Goal: Information Seeking & Learning: Check status

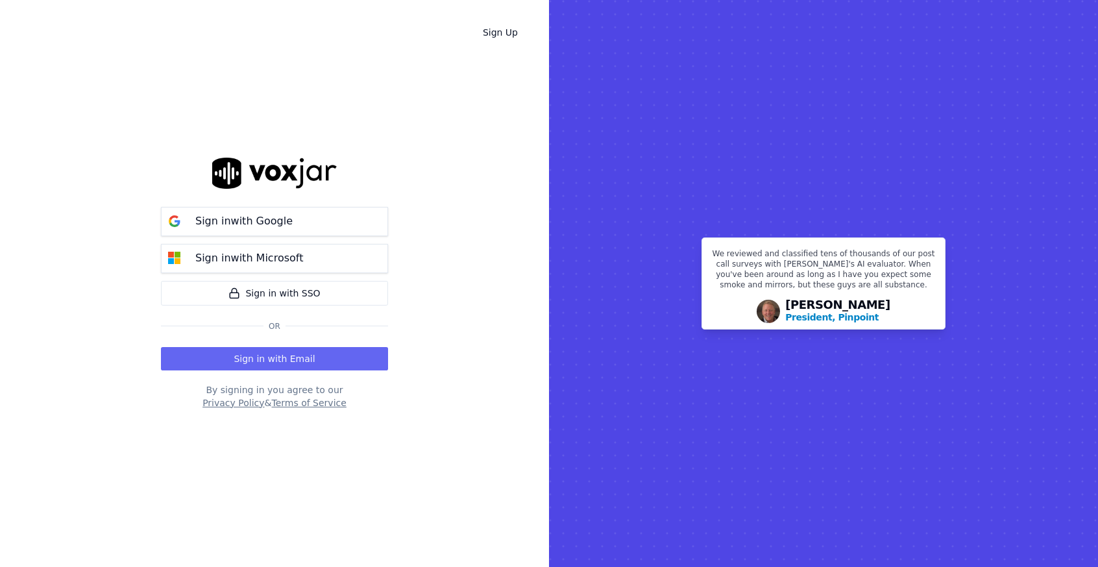
click at [280, 353] on button "Sign in with Email" at bounding box center [274, 358] width 227 height 23
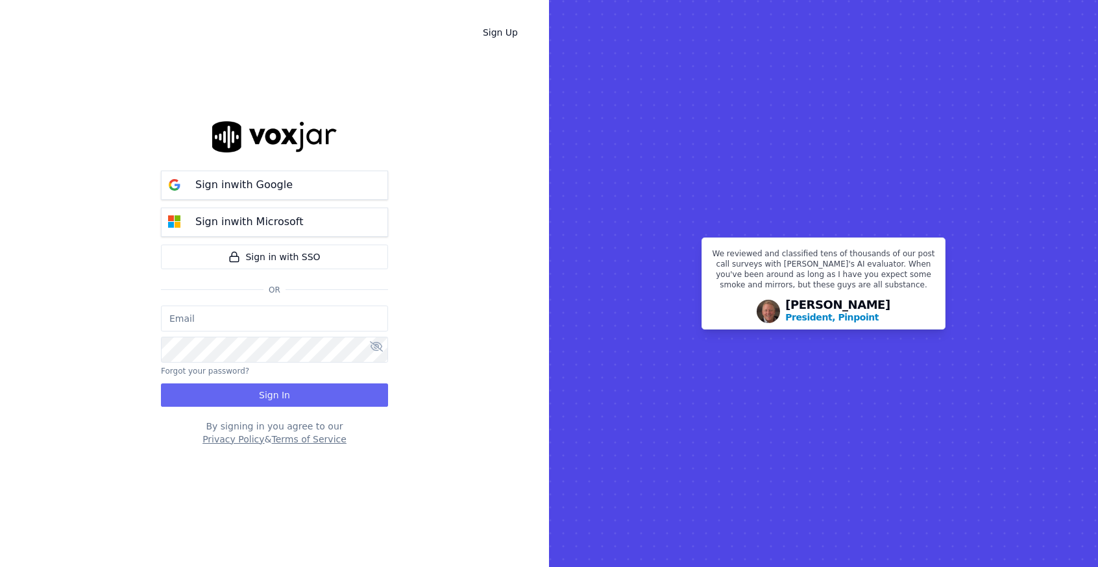
click at [259, 311] on input "email" at bounding box center [274, 319] width 227 height 26
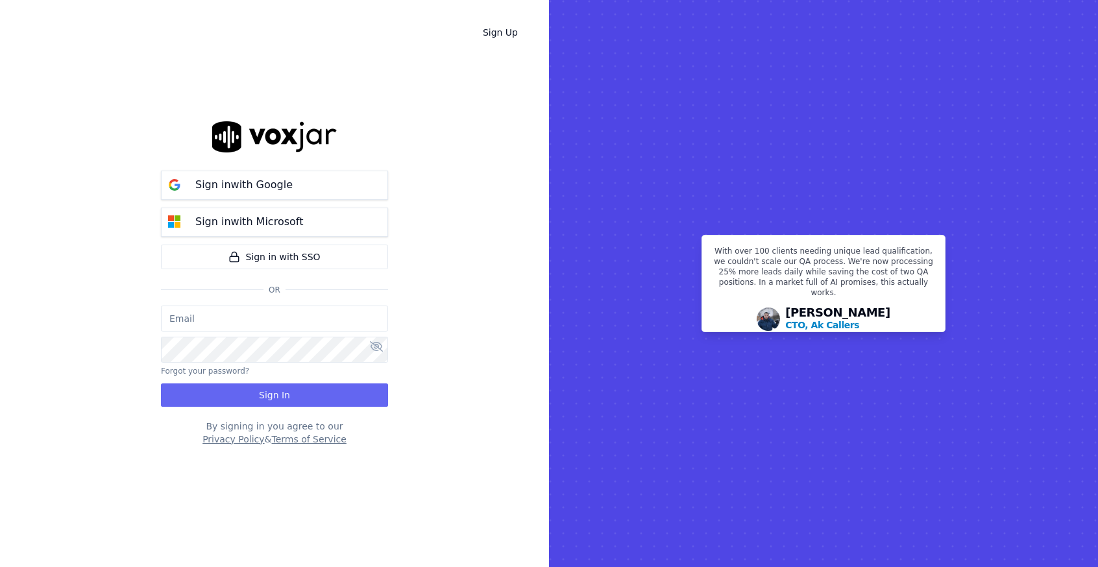
type input "[EMAIL_ADDRESS][DOMAIN_NAME]"
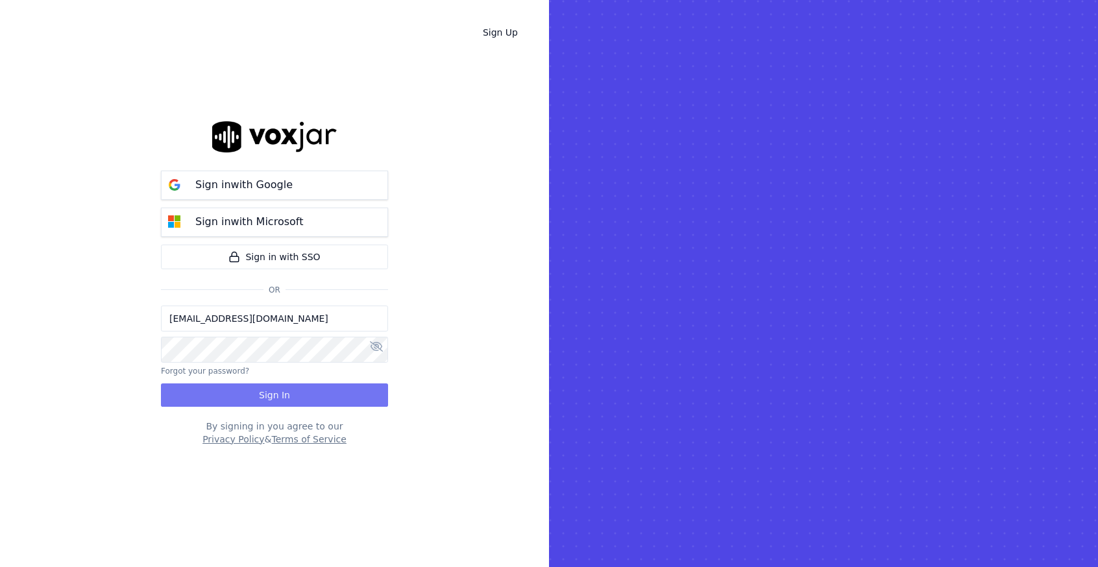
click at [323, 400] on button "Sign In" at bounding box center [274, 394] width 227 height 23
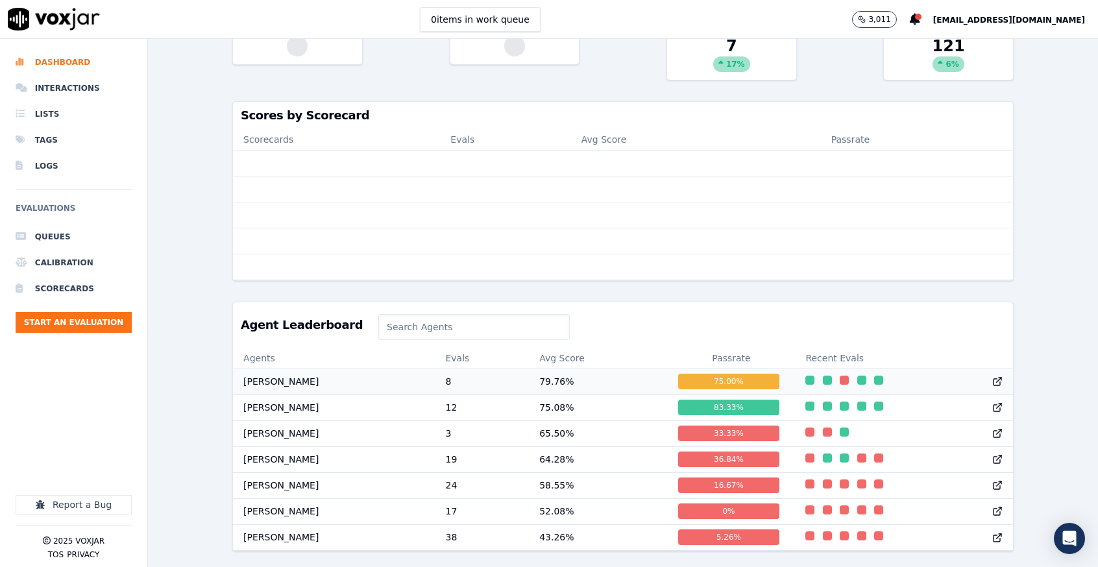
scroll to position [358, 0]
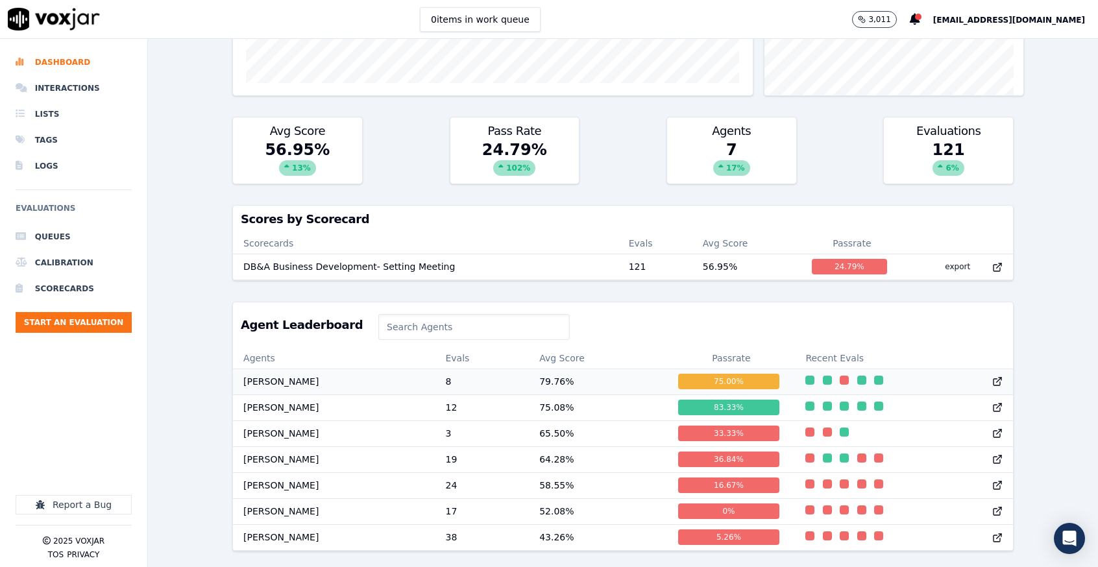
click at [279, 368] on td "[PERSON_NAME]" at bounding box center [334, 381] width 202 height 26
click at [287, 394] on td "Teresa Bailey" at bounding box center [334, 407] width 202 height 26
click at [529, 368] on td "79.76 %" at bounding box center [598, 381] width 138 height 26
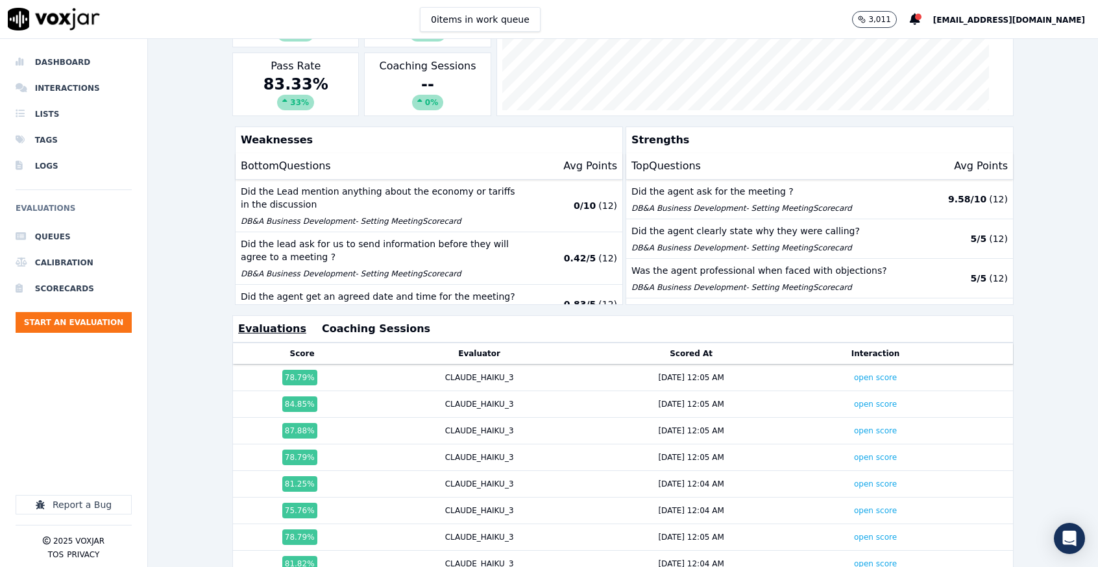
scroll to position [304, 0]
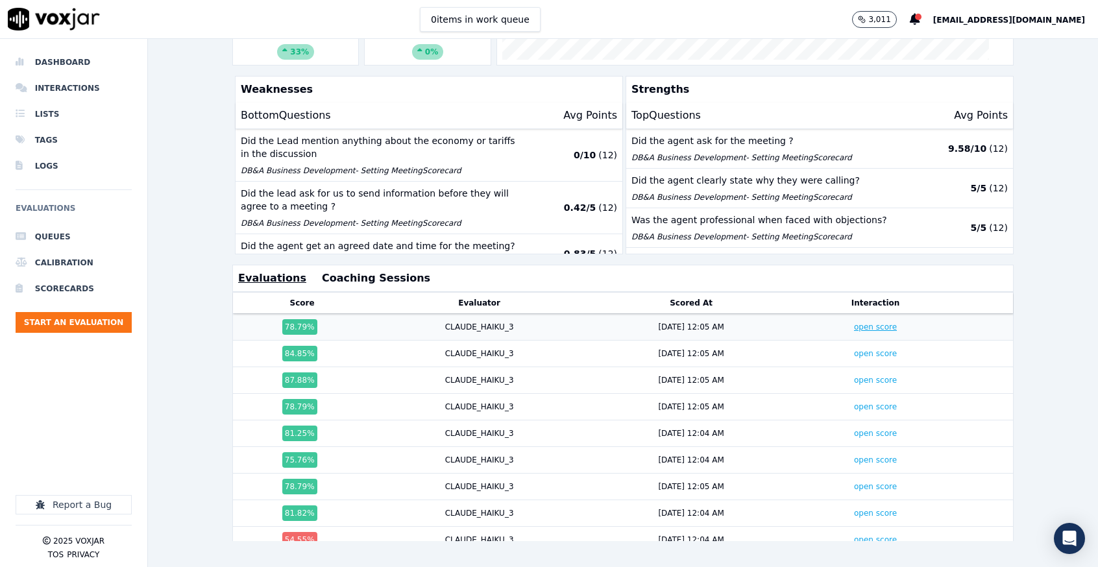
click at [854, 322] on link "open score" at bounding box center [875, 326] width 43 height 9
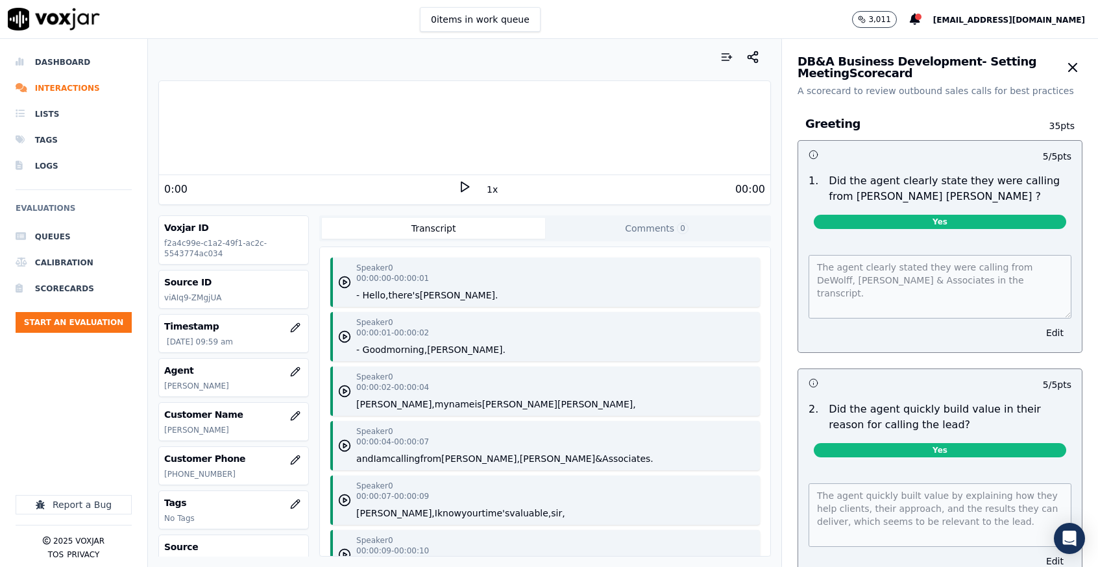
click at [458, 181] on icon at bounding box center [464, 186] width 13 height 13
click at [587, 253] on div "Speaker 0 00:00:00 - 00:00:01 - Hello, there's Andy. Speaker 0 00:00:01 - 00:00…" at bounding box center [545, 401] width 450 height 309
click at [754, 62] on circle "button" at bounding box center [755, 60] width 3 height 3
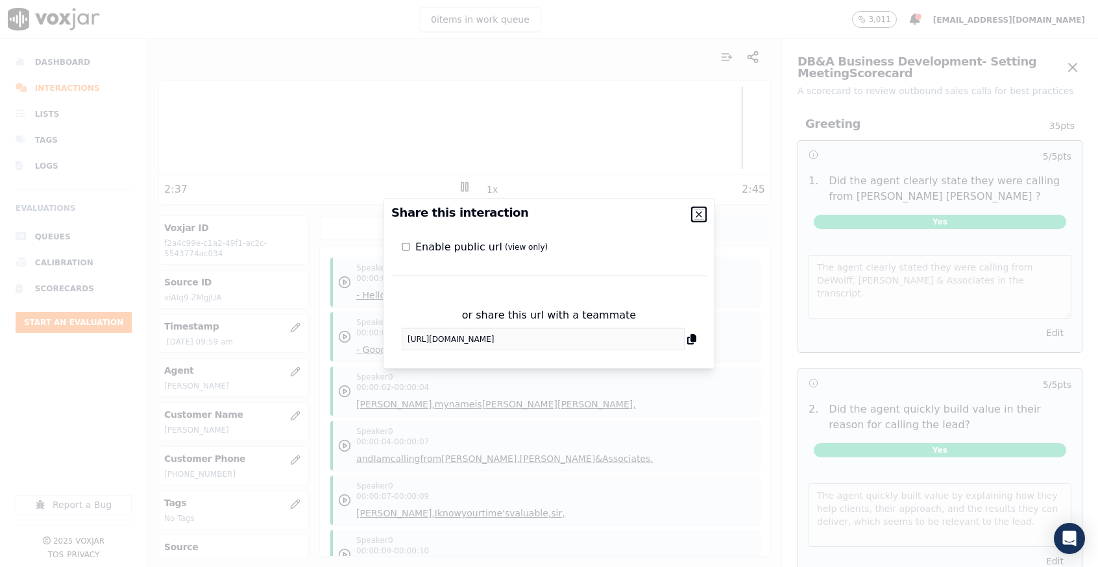
click at [698, 213] on icon "button" at bounding box center [698, 214] width 5 height 5
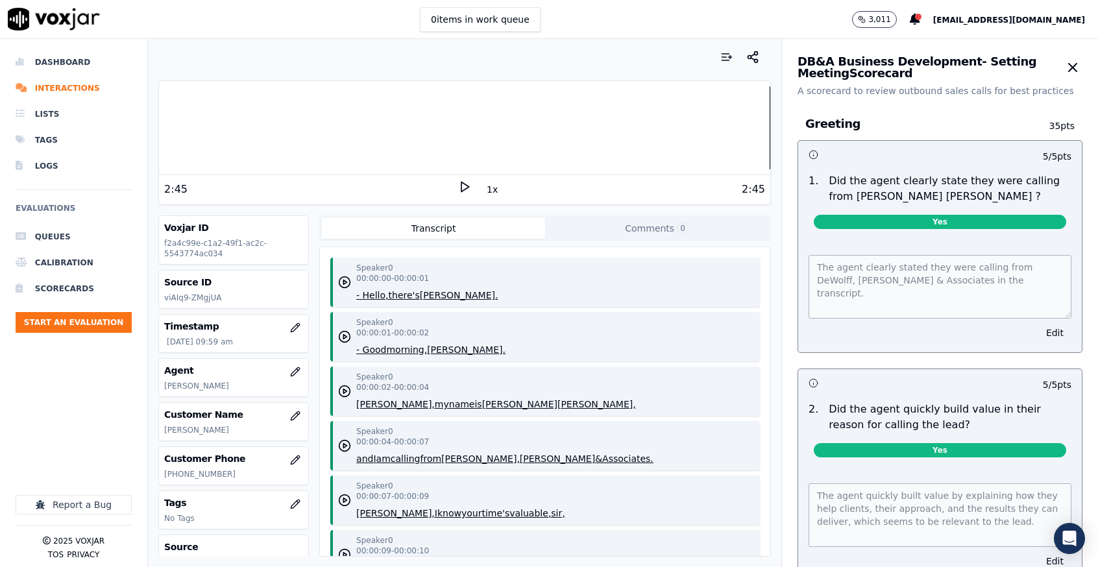
click at [458, 186] on icon at bounding box center [464, 186] width 13 height 13
click at [461, 184] on rect at bounding box center [462, 186] width 2 height 8
click at [729, 57] on icon "button" at bounding box center [730, 57] width 3 height 0
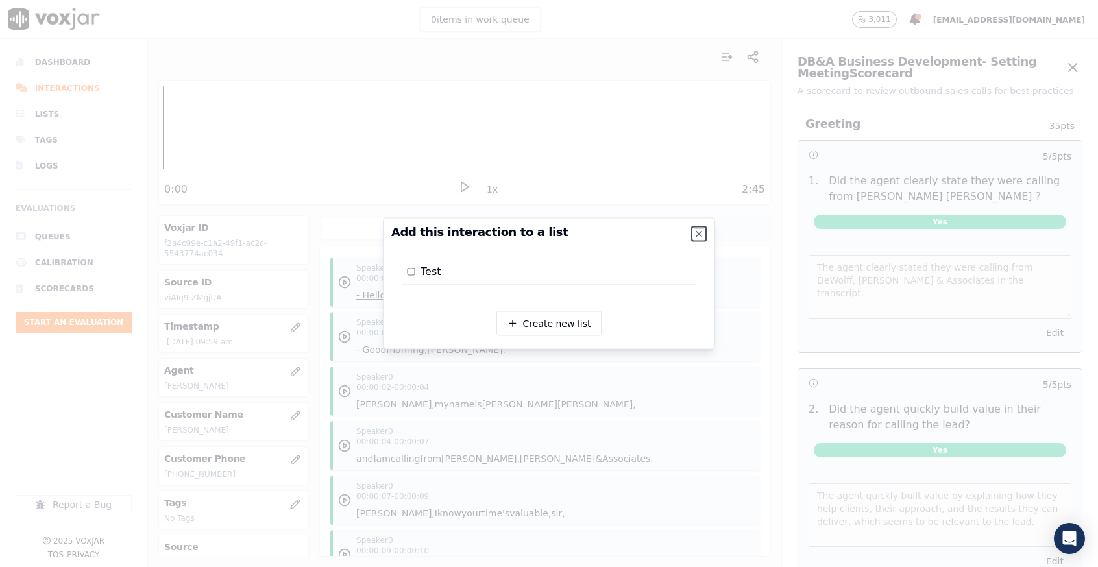
drag, startPoint x: 697, startPoint y: 226, endPoint x: 698, endPoint y: 204, distance: 21.4
click at [698, 229] on icon "button" at bounding box center [698, 234] width 10 height 10
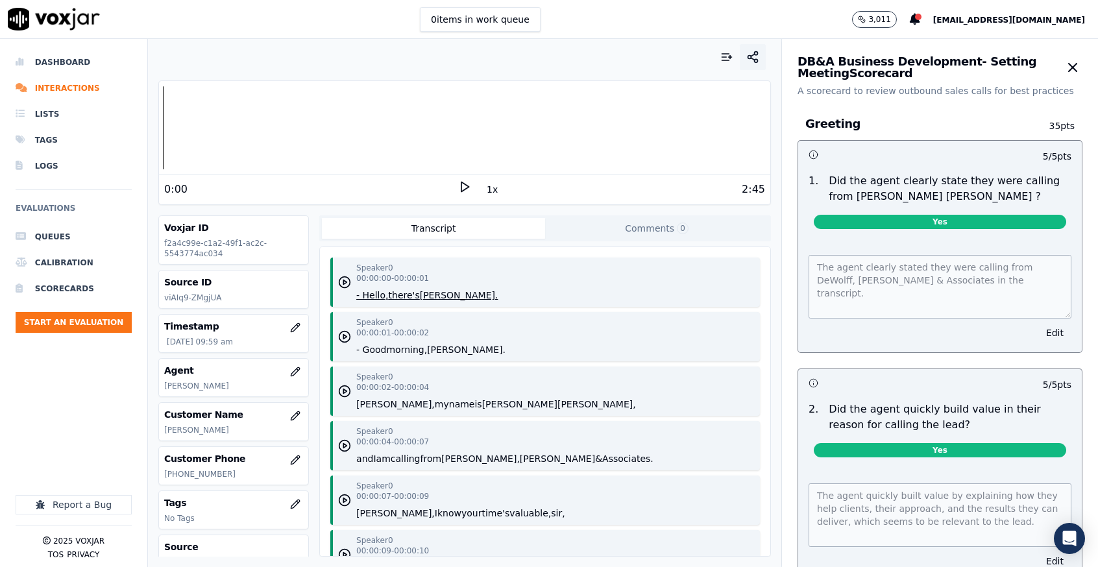
click at [754, 60] on circle "button" at bounding box center [755, 60] width 3 height 3
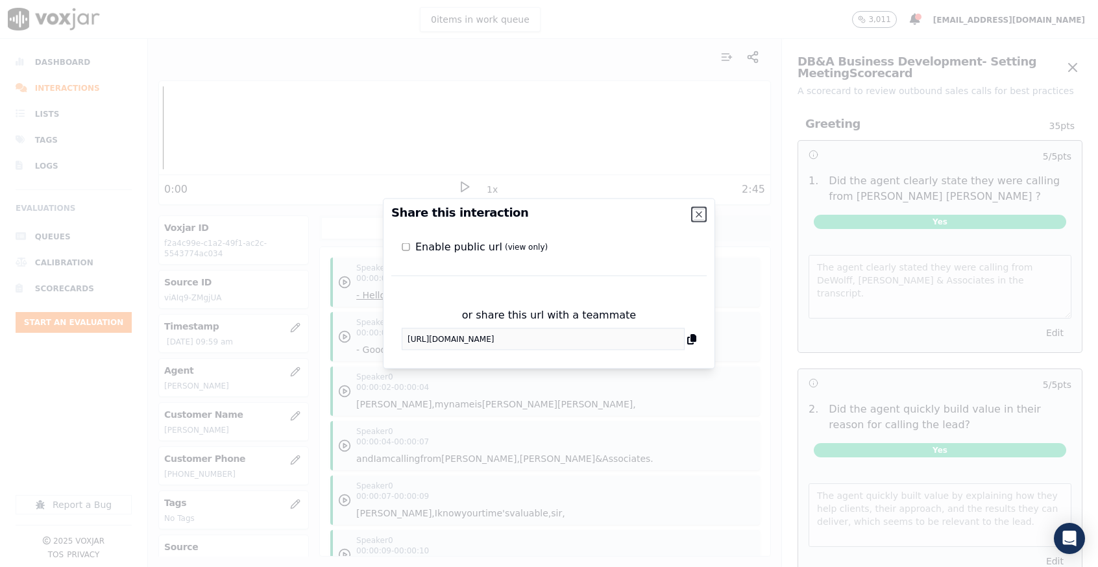
click at [697, 214] on icon "button" at bounding box center [698, 215] width 10 height 10
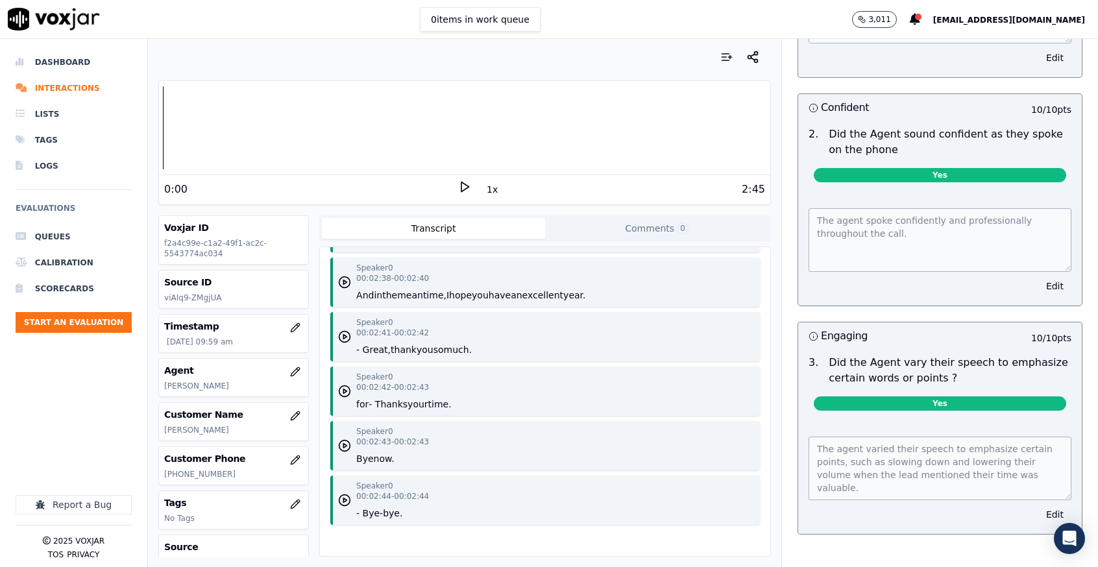
scroll to position [5379, 0]
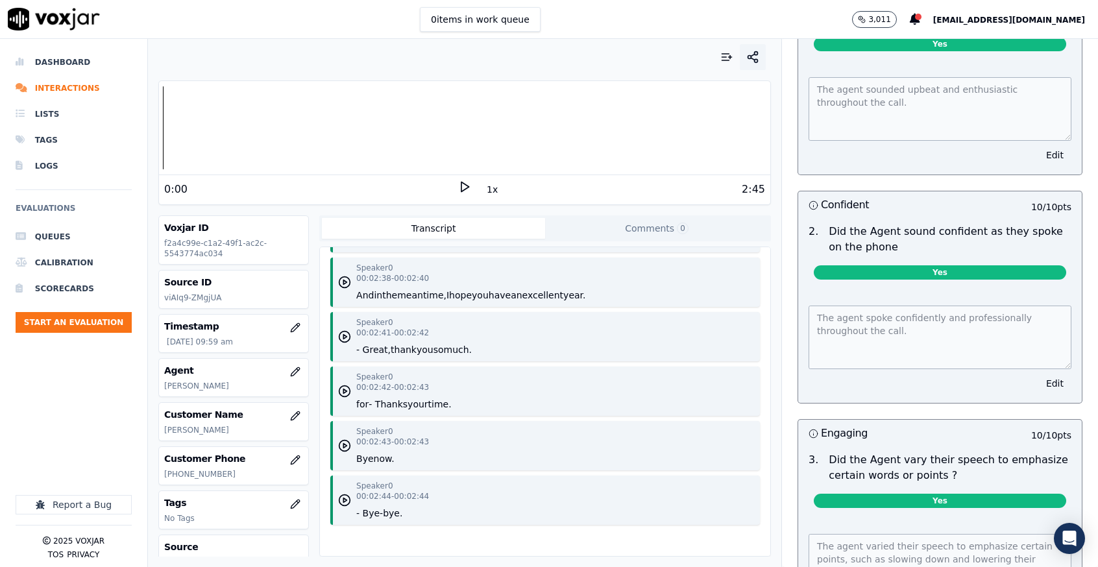
click at [754, 59] on circle "button" at bounding box center [755, 60] width 3 height 3
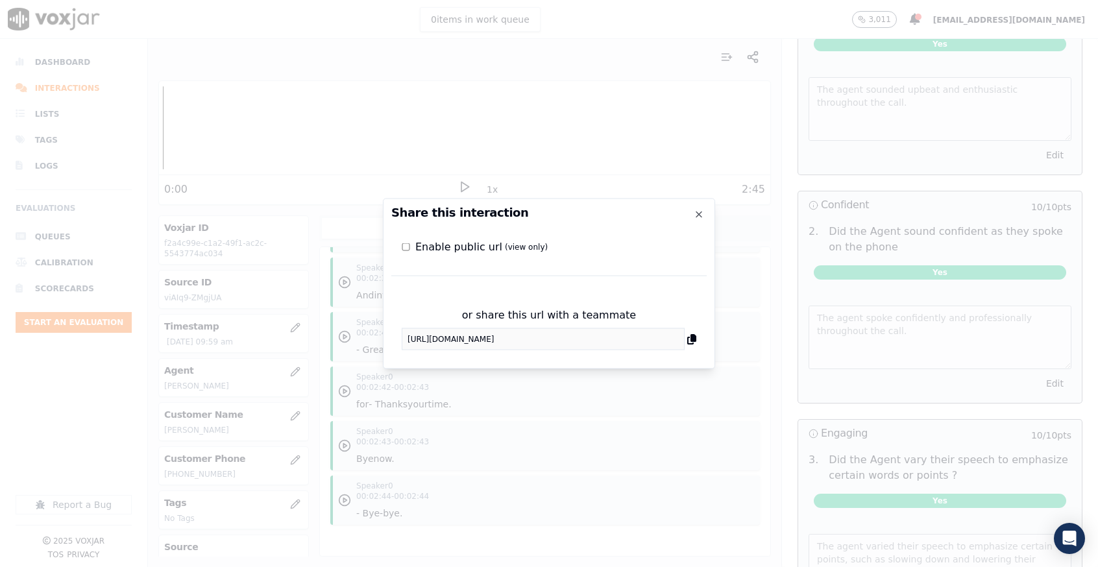
click at [688, 341] on icon at bounding box center [691, 339] width 9 height 10
click at [700, 210] on icon "button" at bounding box center [698, 215] width 10 height 10
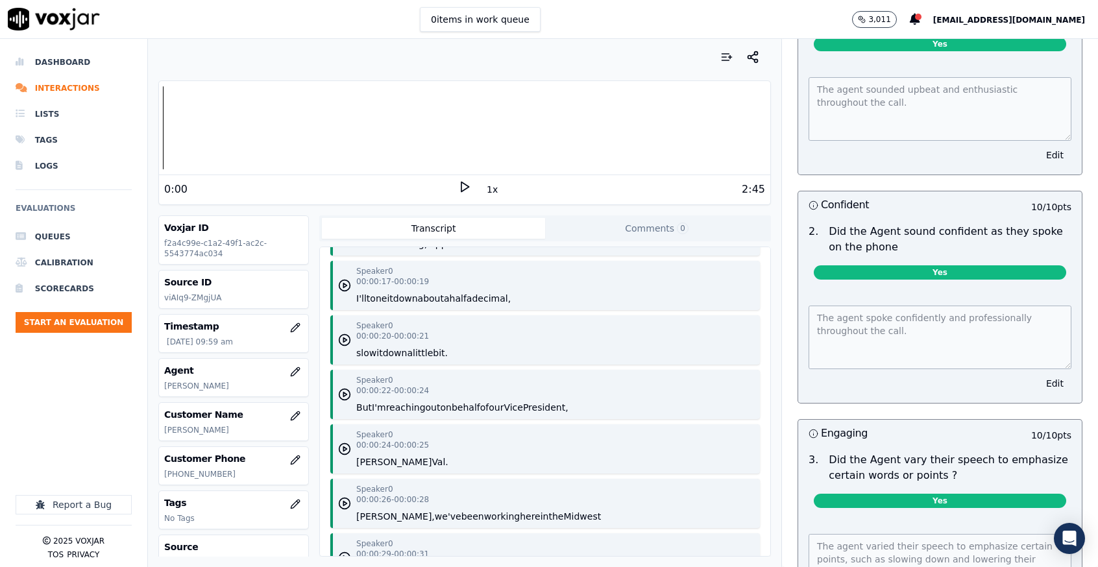
scroll to position [0, 0]
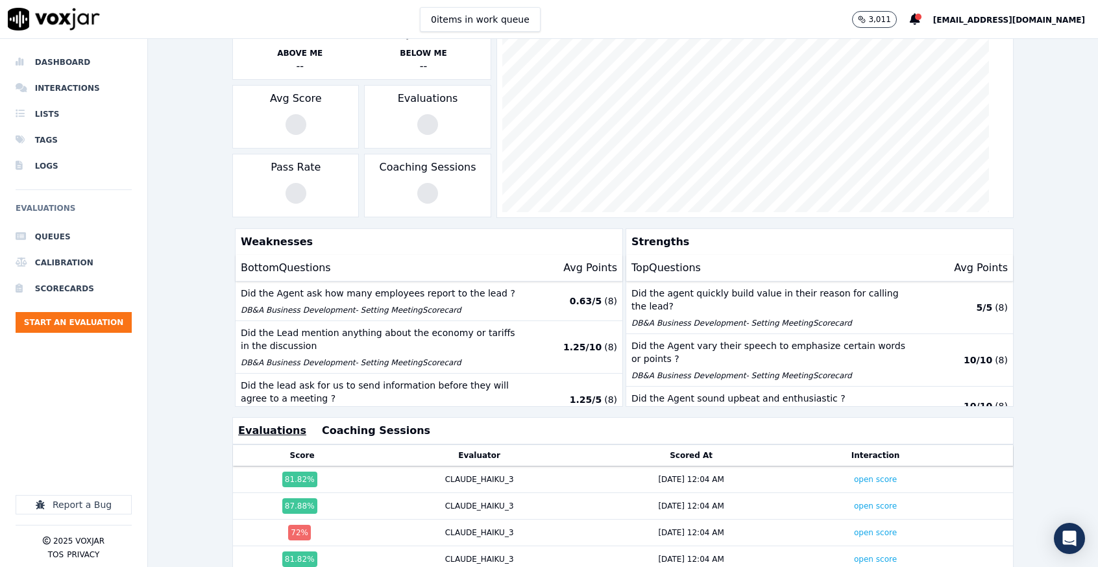
scroll to position [304, 0]
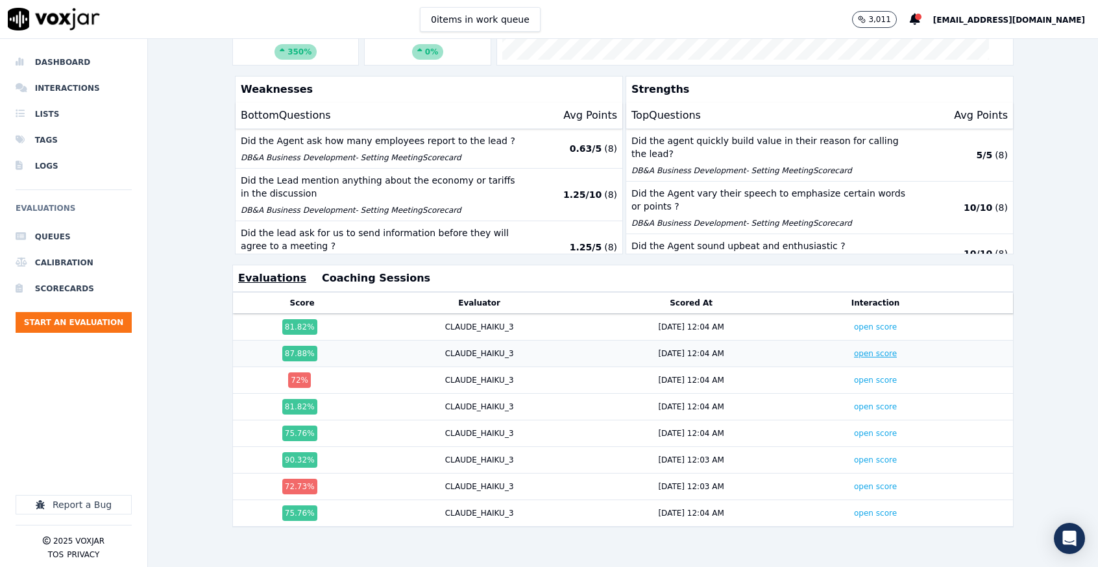
click at [854, 349] on link "open score" at bounding box center [875, 353] width 43 height 9
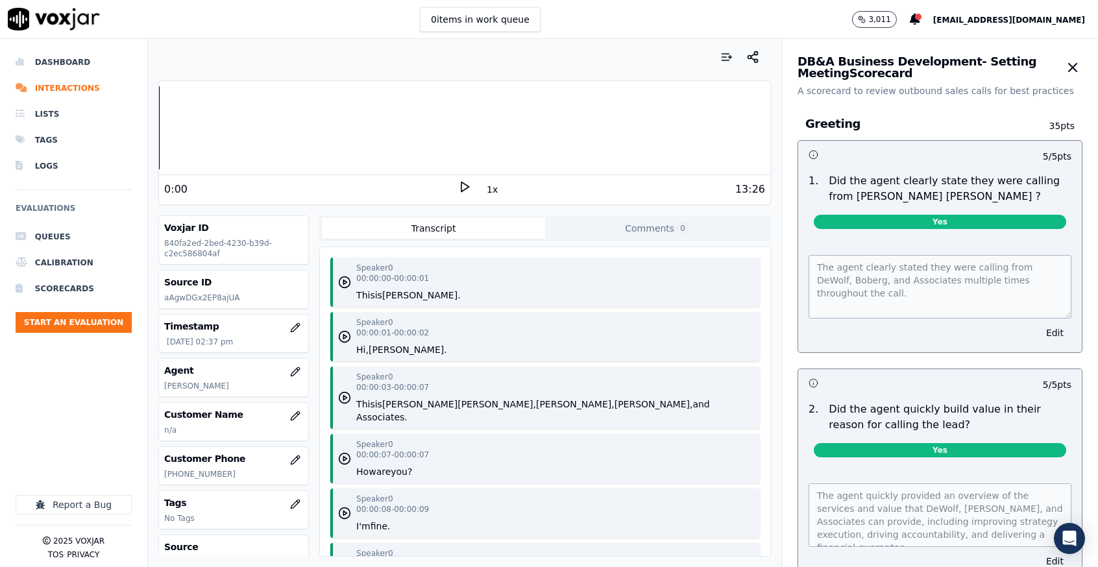
click at [458, 185] on icon at bounding box center [464, 186] width 13 height 13
click at [466, 185] on rect at bounding box center [467, 186] width 2 height 8
